Goal: Find specific page/section: Find specific page/section

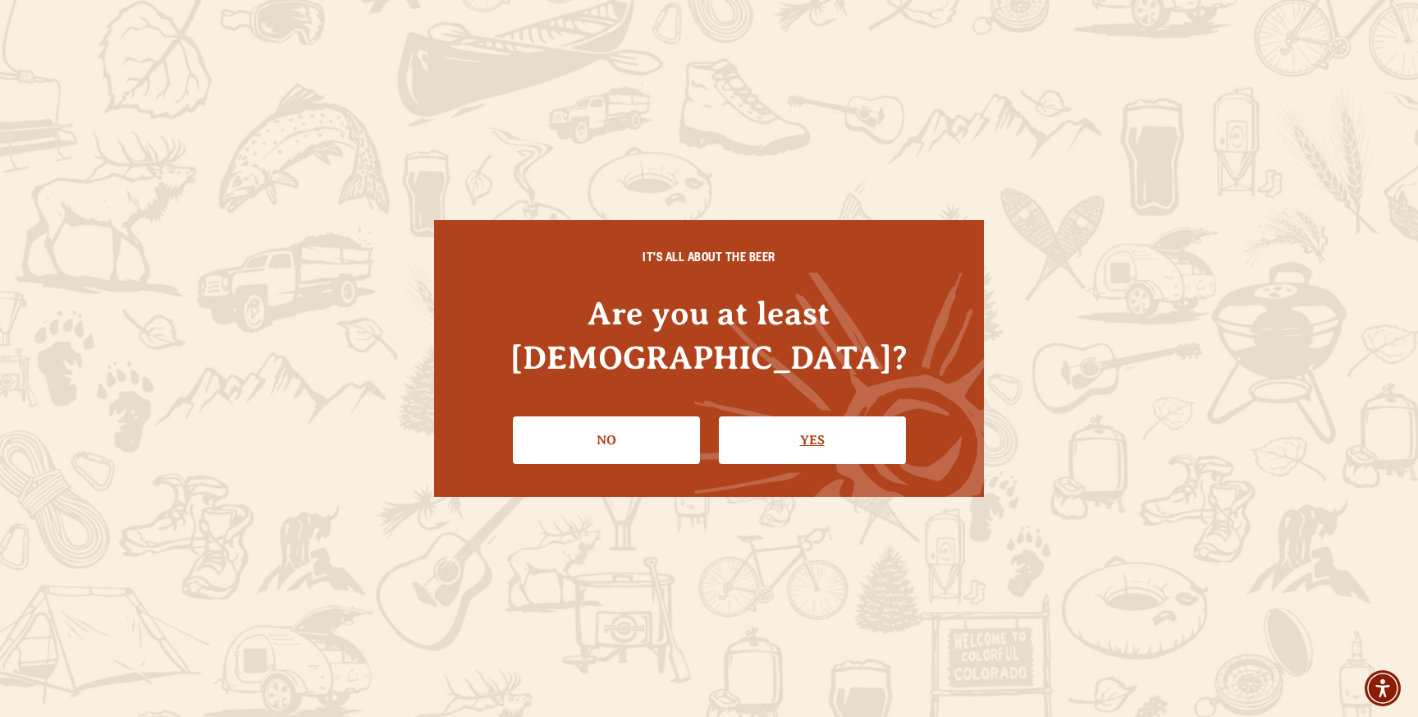
click at [813, 416] on link "Yes" at bounding box center [812, 440] width 187 height 48
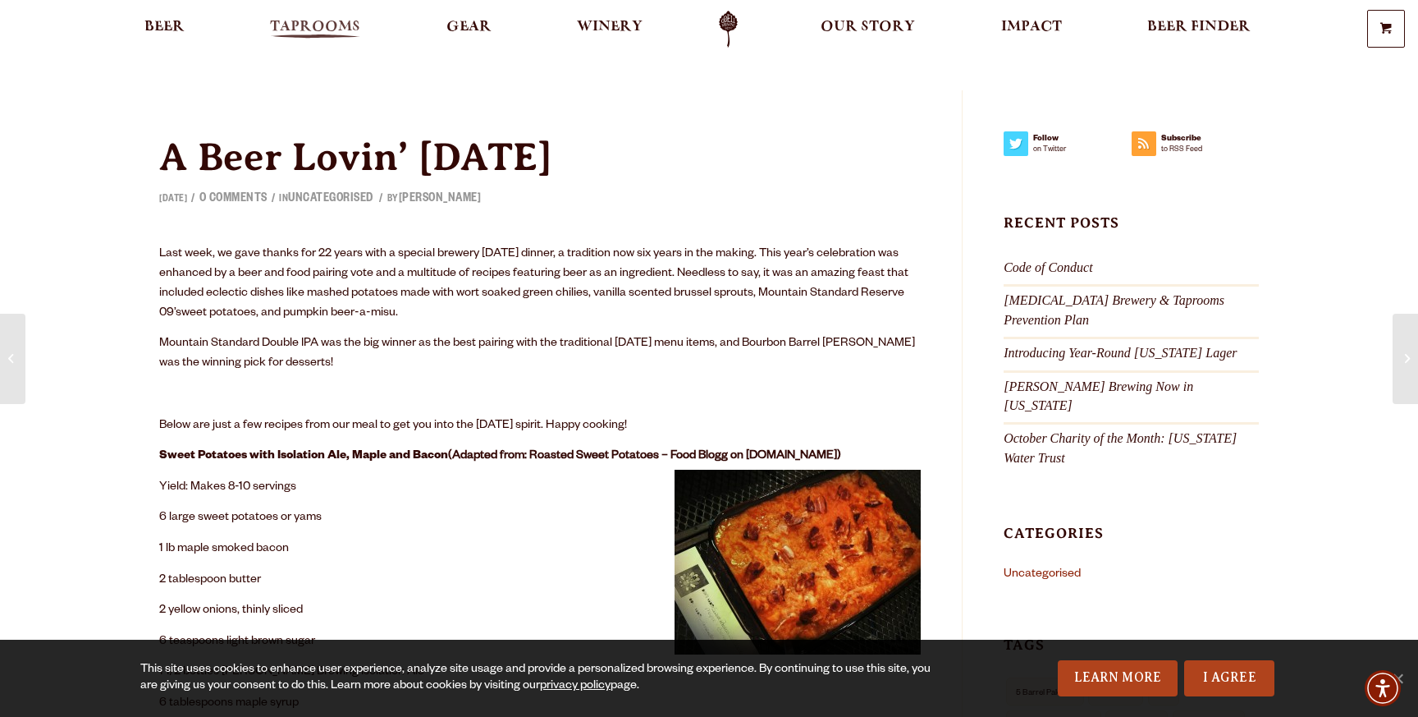
click at [319, 26] on span "Taprooms" at bounding box center [315, 27] width 90 height 13
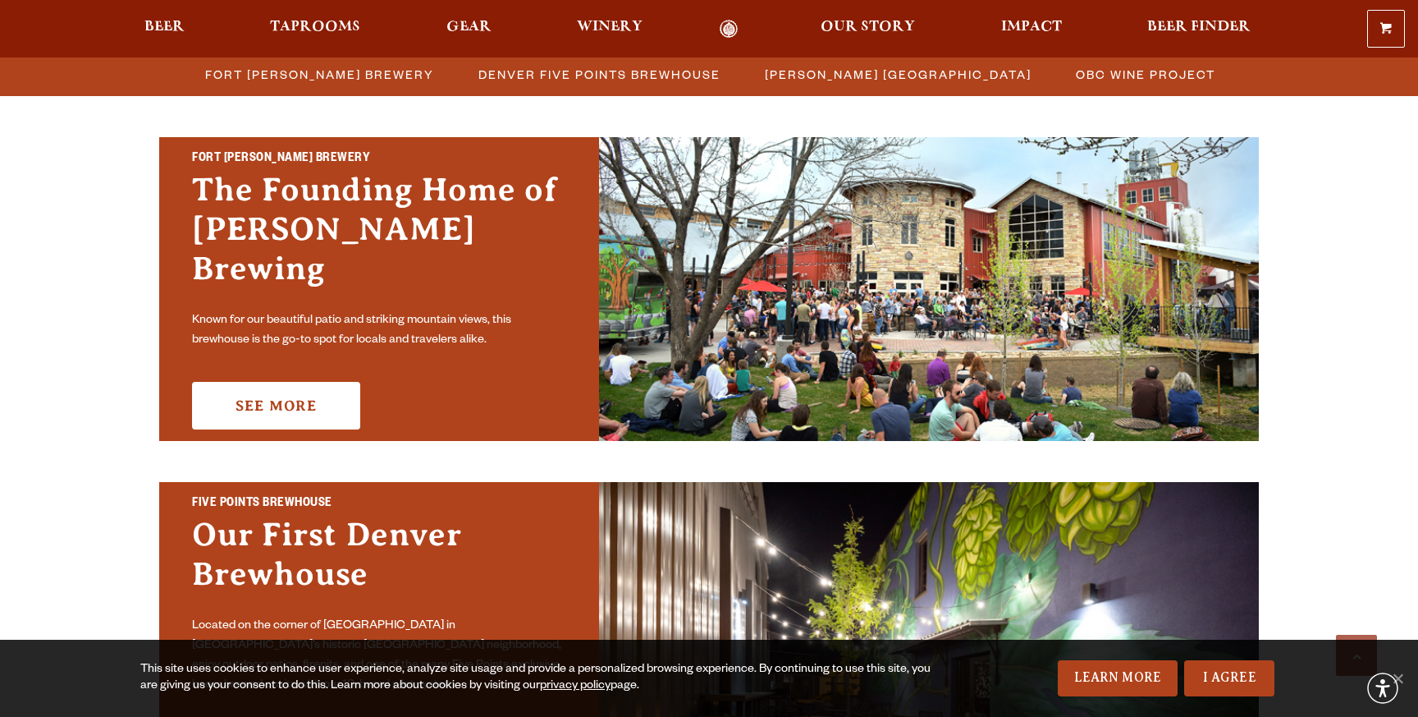
scroll to position [523, 0]
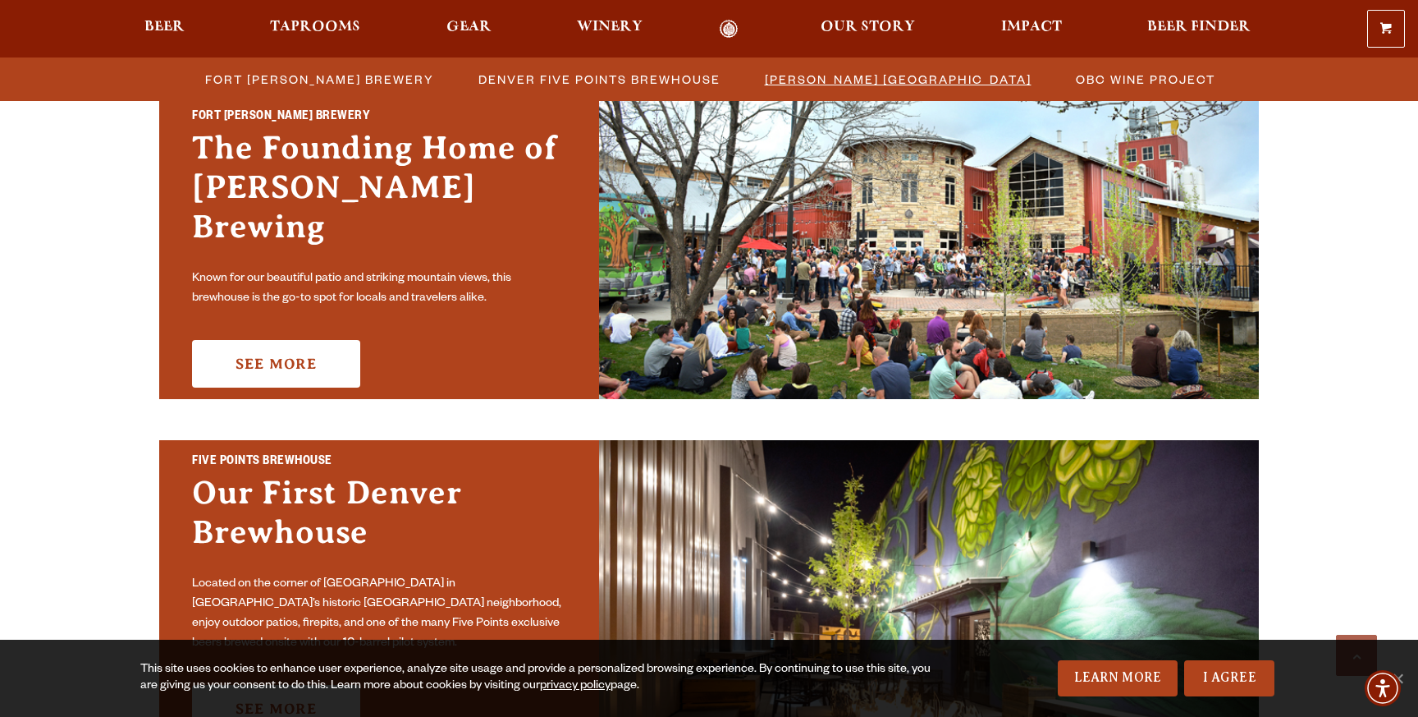
click at [831, 82] on span "[PERSON_NAME] [GEOGRAPHIC_DATA]" at bounding box center [898, 79] width 267 height 24
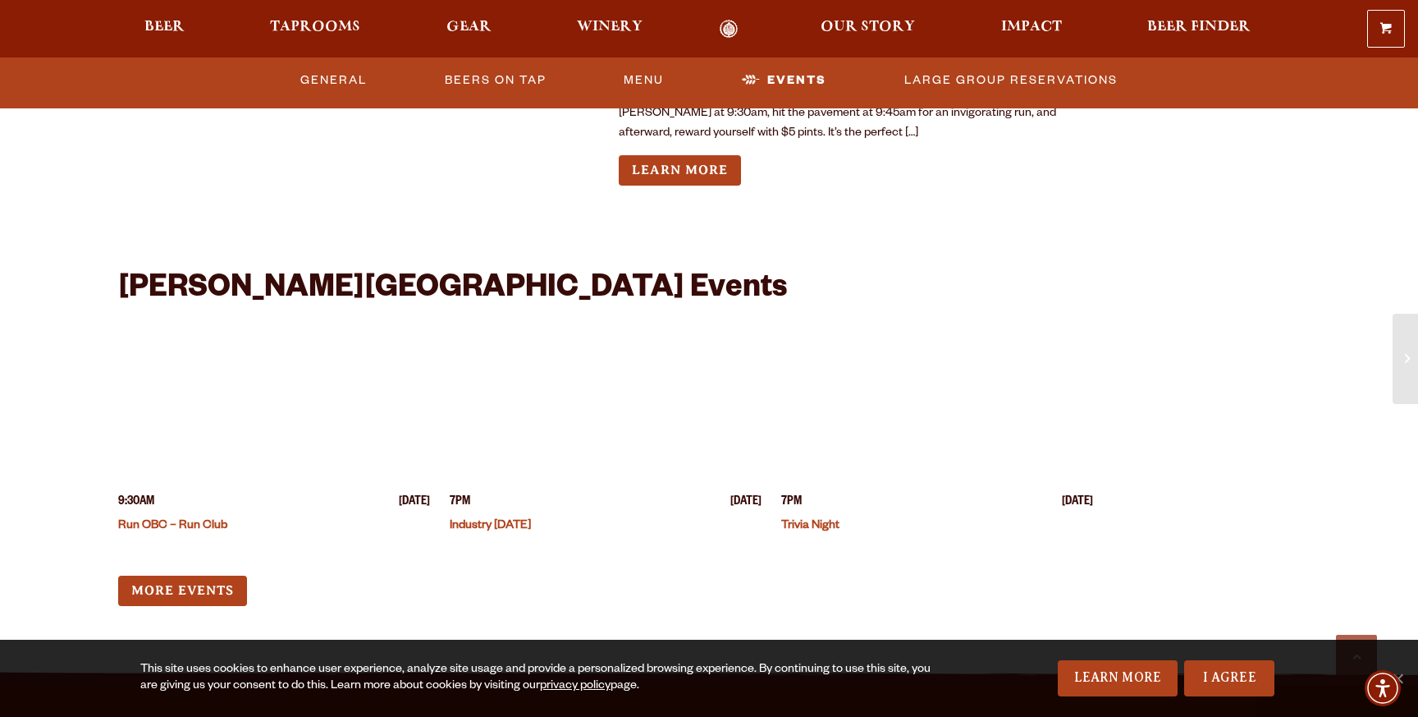
scroll to position [3865, 0]
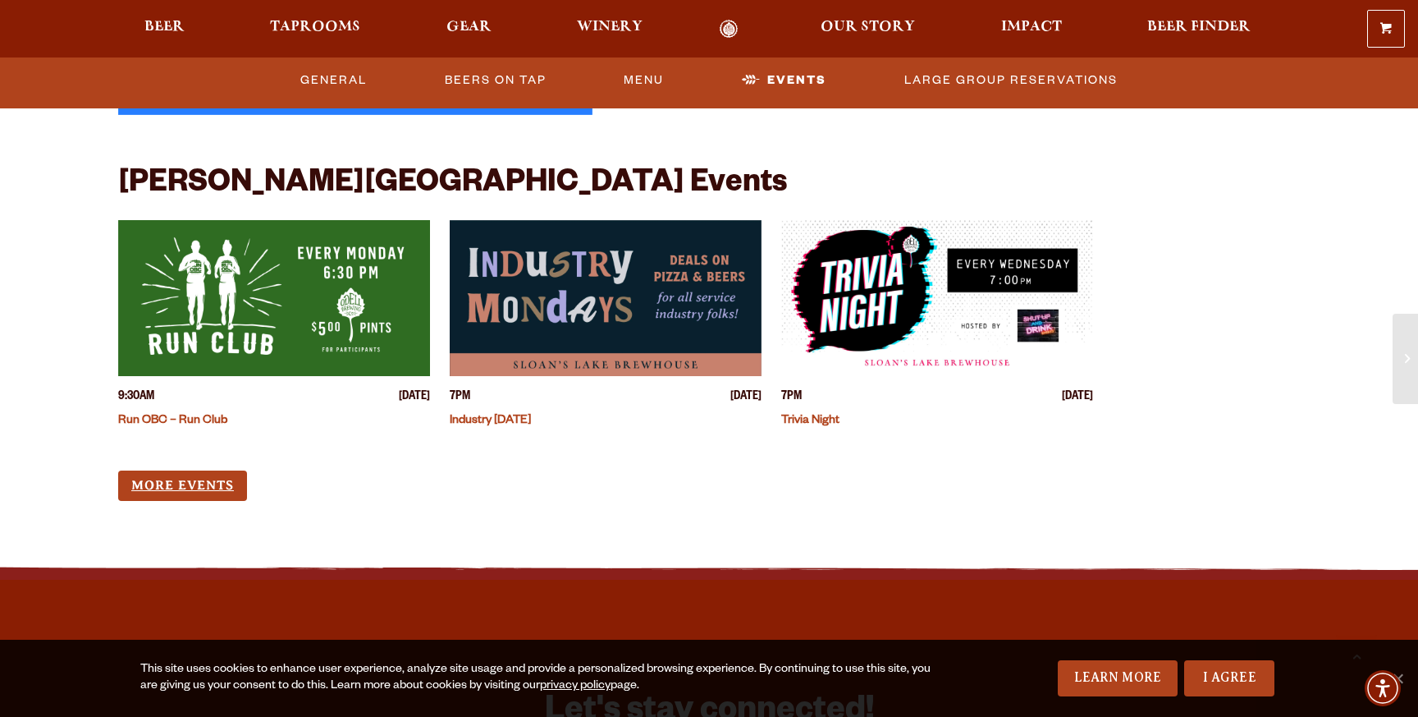
click at [194, 470] on link "More Events" at bounding box center [182, 485] width 129 height 30
